Goal: Task Accomplishment & Management: Use online tool/utility

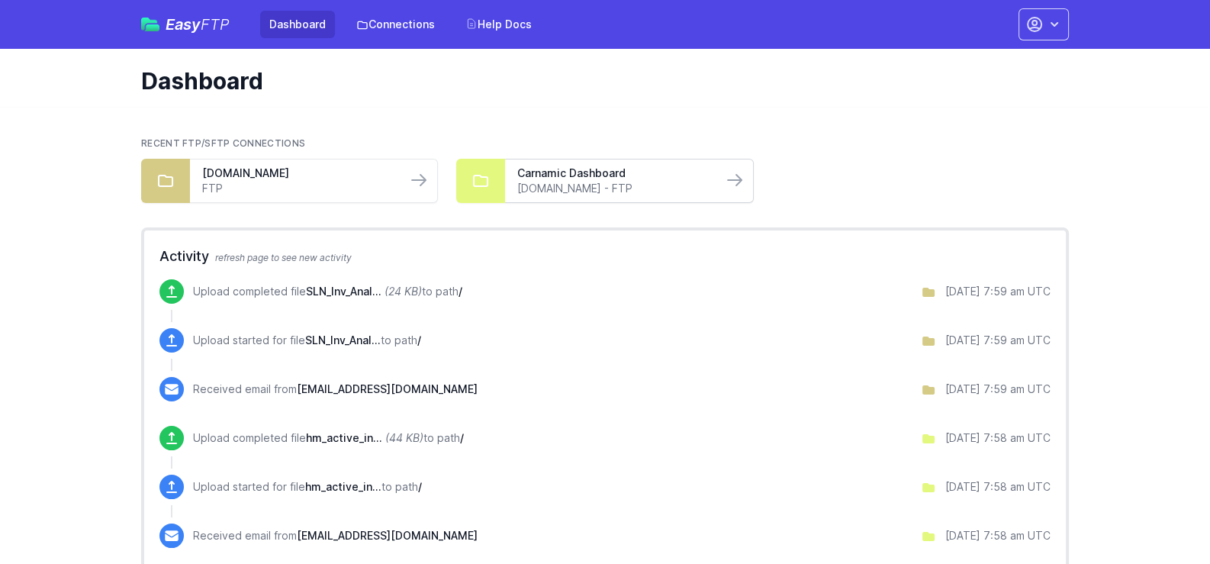
click at [605, 185] on link "mymgpay.com - FTP" at bounding box center [613, 188] width 192 height 15
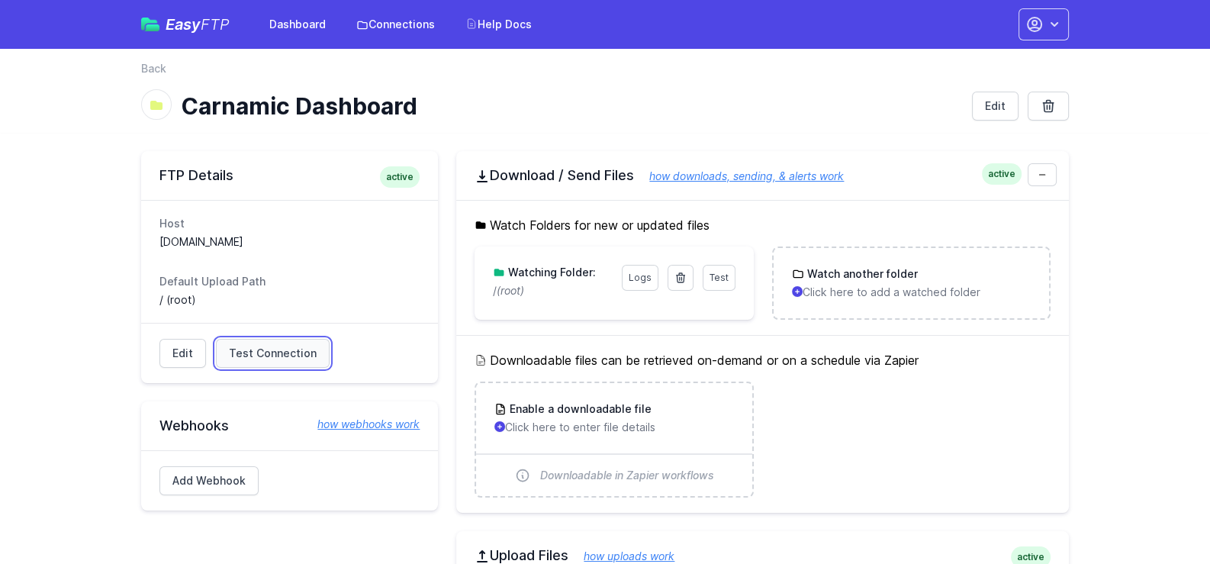
click at [236, 347] on span "Test Connection" at bounding box center [273, 353] width 88 height 15
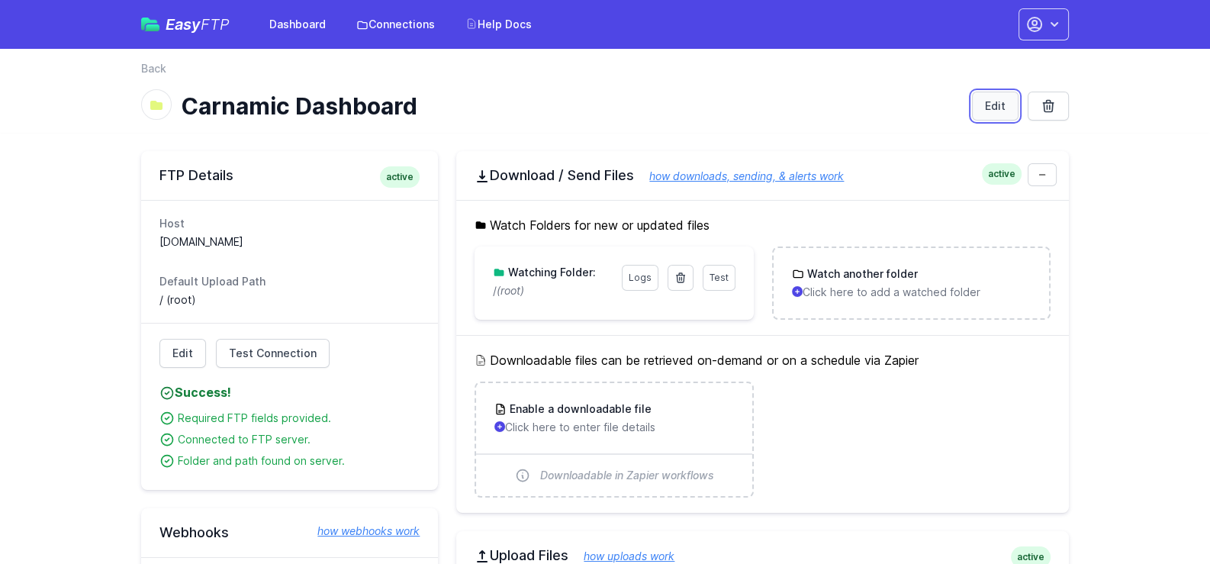
click at [984, 104] on link "Edit" at bounding box center [995, 106] width 47 height 29
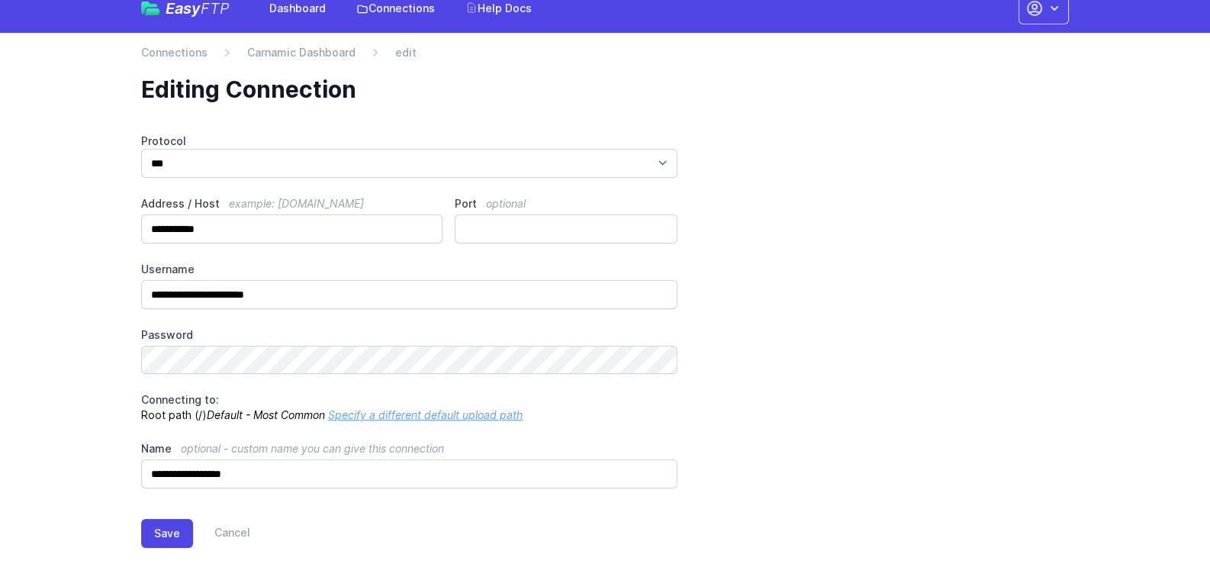
scroll to position [41, 0]
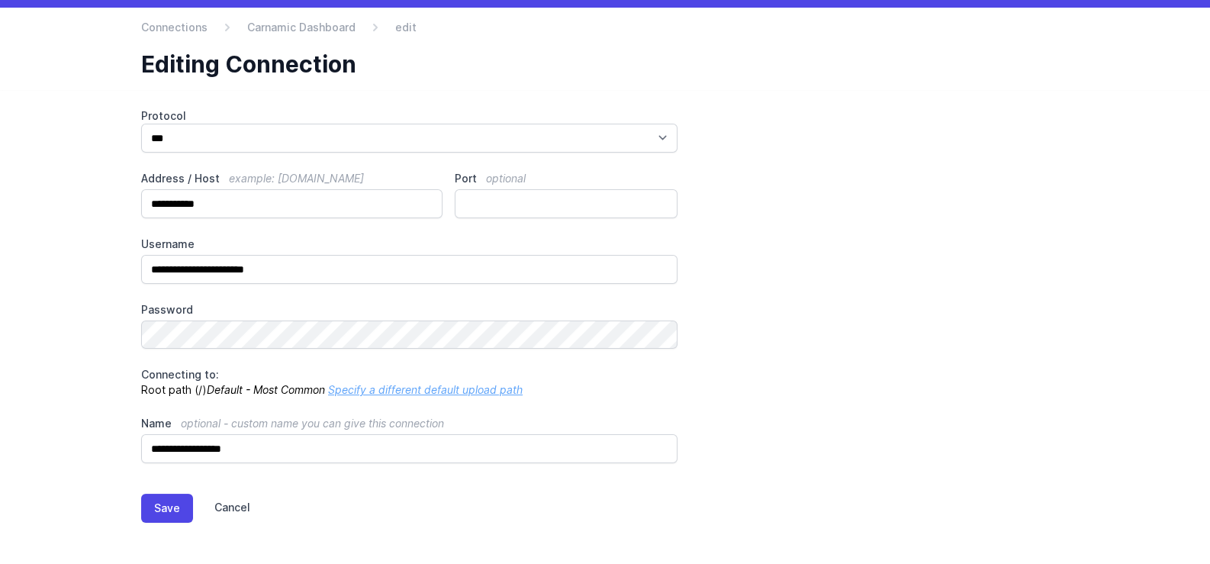
click at [225, 507] on link "Cancel" at bounding box center [221, 508] width 57 height 29
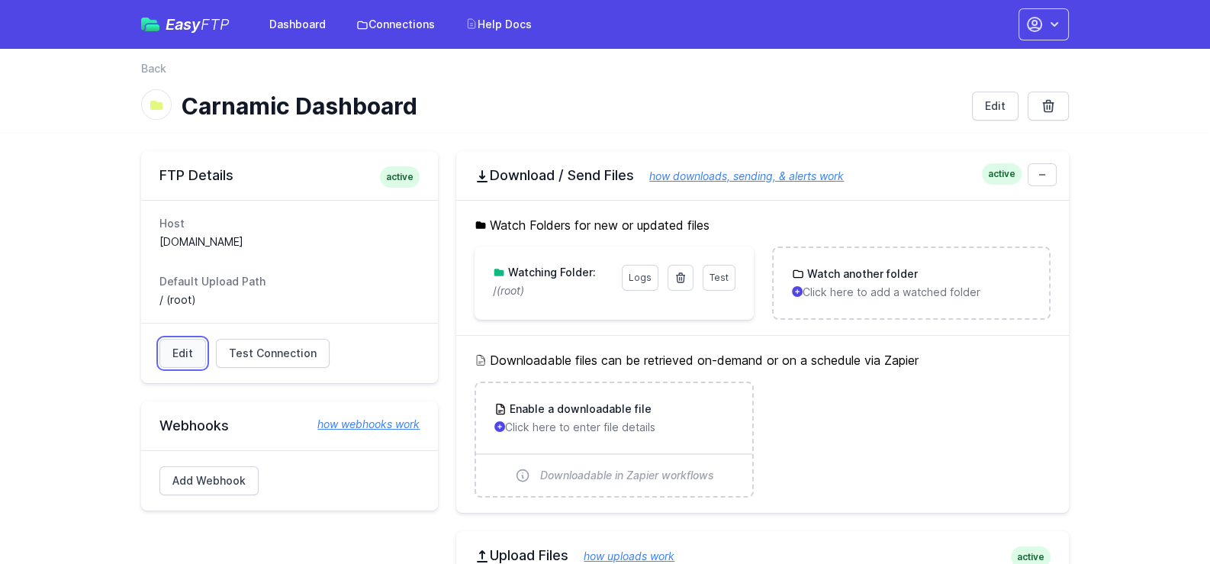
click at [197, 345] on link "Edit" at bounding box center [182, 353] width 47 height 29
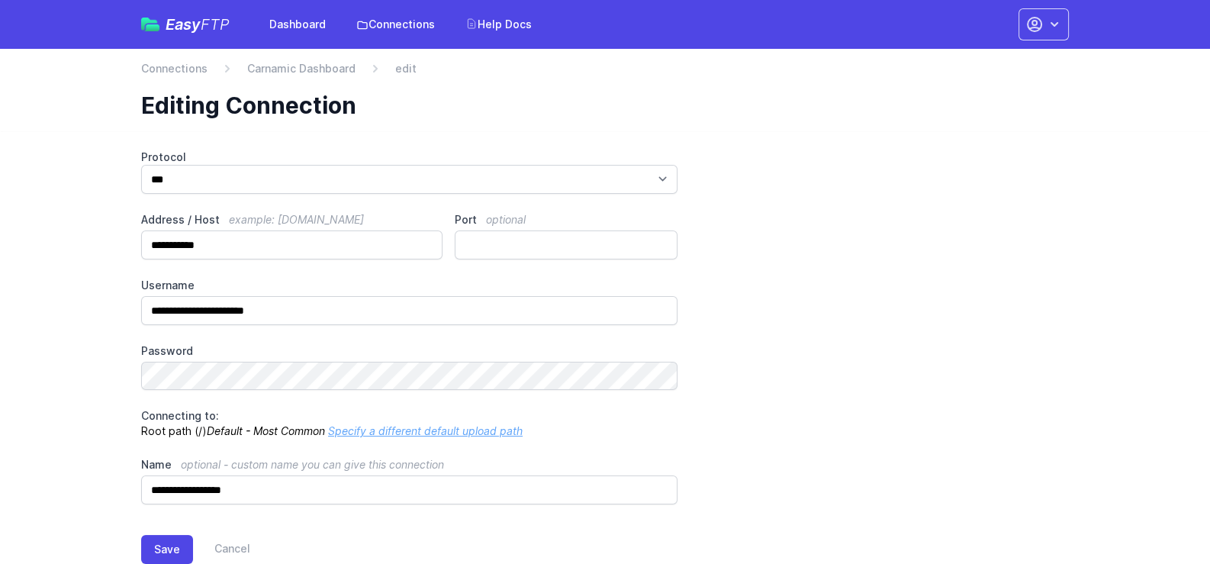
click at [253, 540] on div "Save Cancel" at bounding box center [605, 549] width 928 height 29
click at [237, 550] on link "Cancel" at bounding box center [221, 549] width 57 height 29
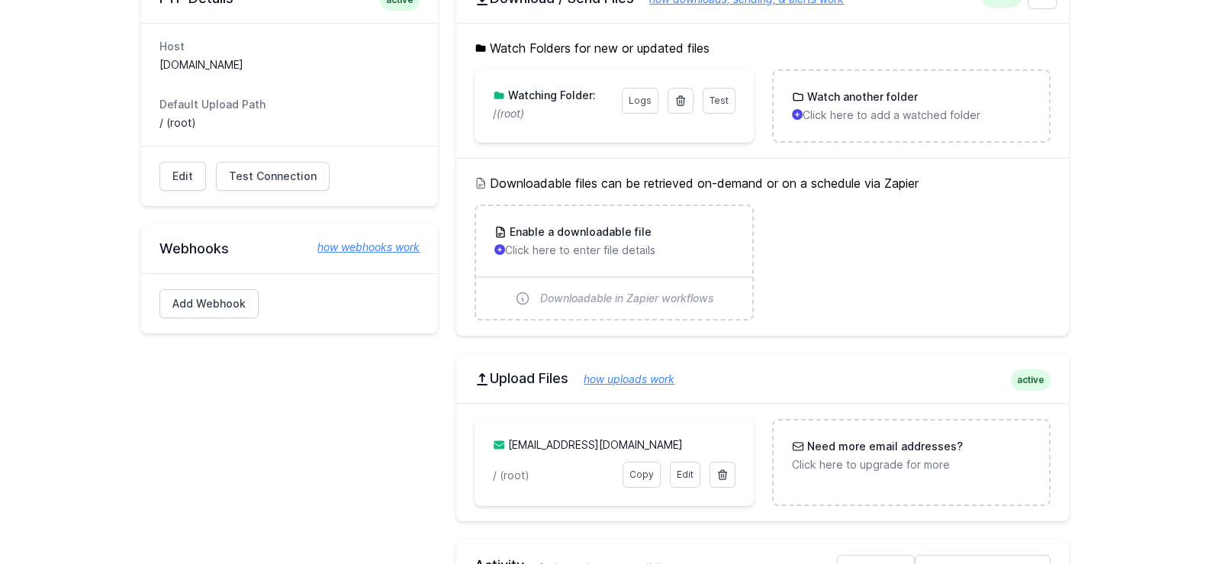
scroll to position [229, 0]
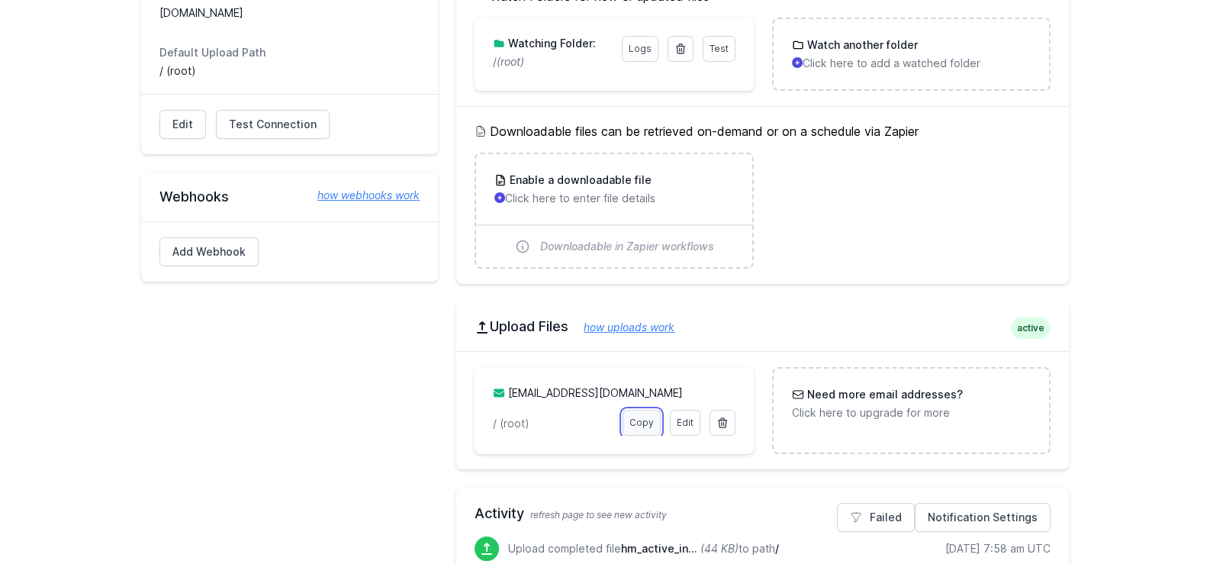
click at [645, 422] on link "Copy" at bounding box center [642, 423] width 38 height 26
click at [626, 423] on link "✔ Copied" at bounding box center [631, 423] width 57 height 26
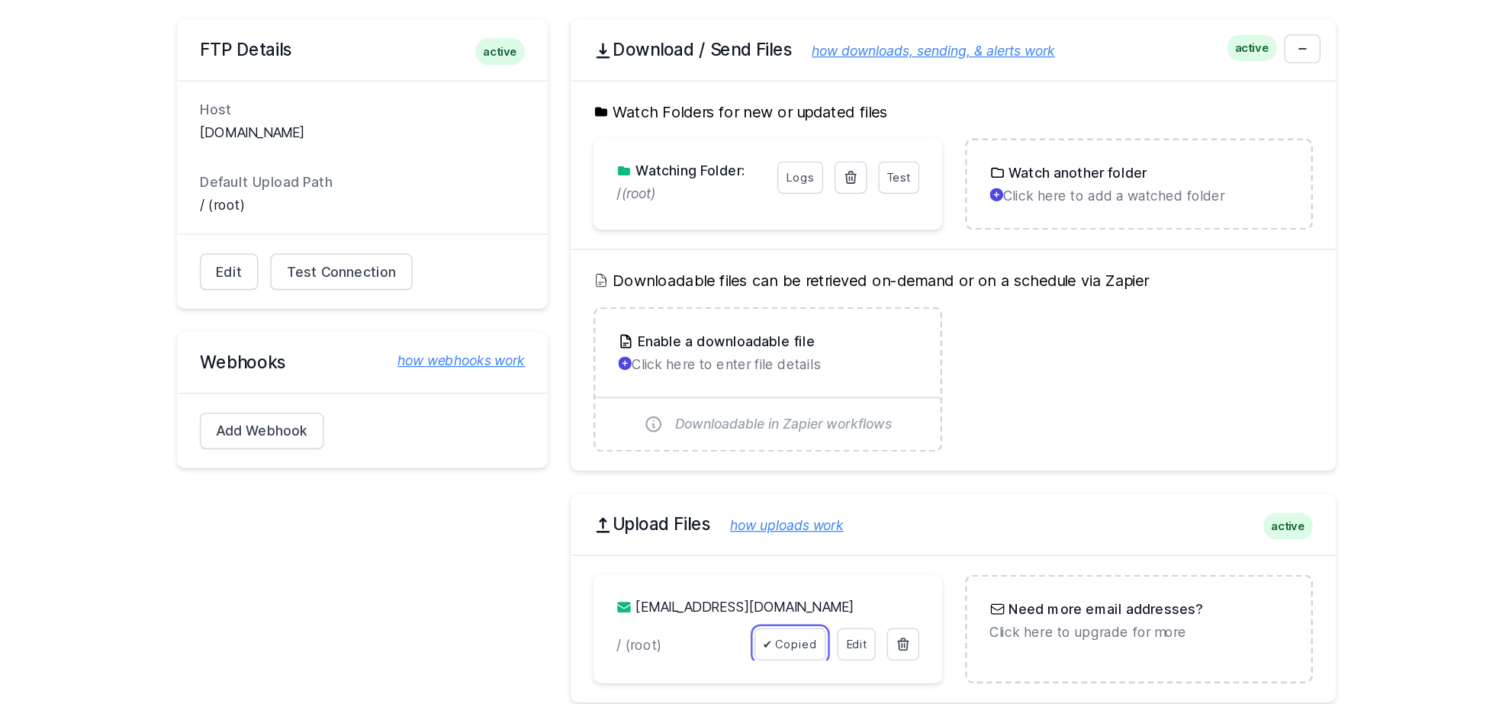
scroll to position [130, 0]
